Goal: Book appointment/travel/reservation

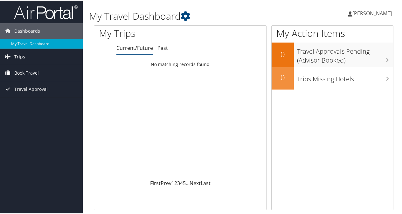
click at [37, 71] on span "Book Travel" at bounding box center [26, 73] width 25 height 16
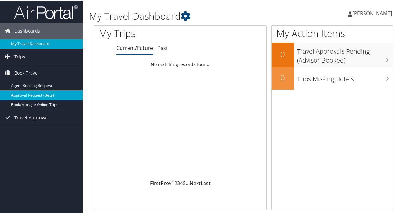
click at [38, 90] on link "Approval Request (Beta)" at bounding box center [41, 95] width 83 height 10
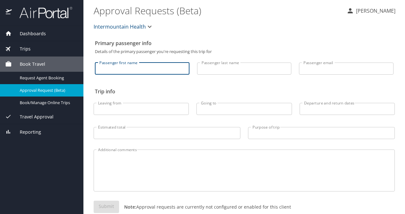
click at [148, 71] on input "Passenger first name" at bounding box center [142, 69] width 95 height 12
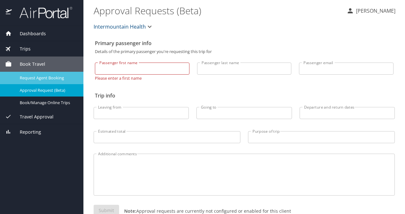
click at [50, 78] on span "Request Agent Booking" at bounding box center [48, 78] width 56 height 6
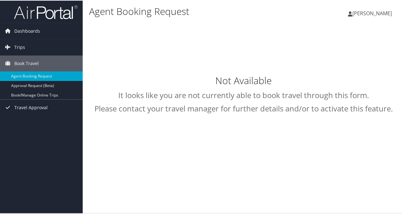
select select "intermountain@cbtravel.com"
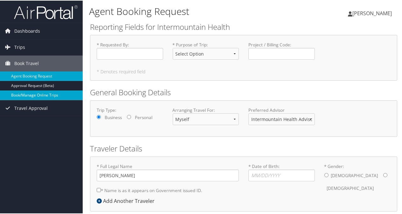
click at [42, 94] on link "Book/Manage Online Trips" at bounding box center [41, 95] width 83 height 10
